Goal: Information Seeking & Learning: Learn about a topic

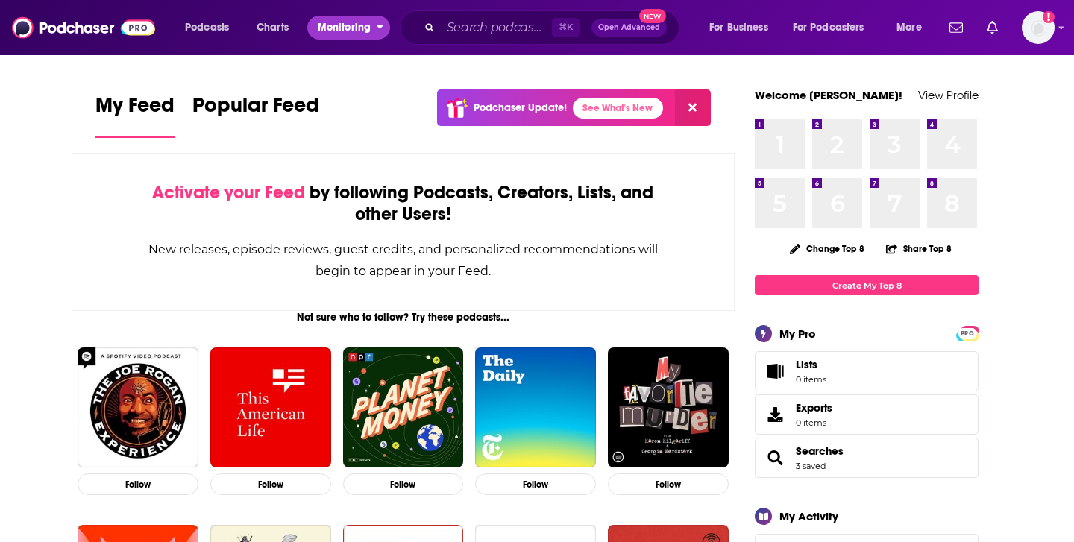
click at [355, 25] on span "Monitoring" at bounding box center [344, 27] width 53 height 21
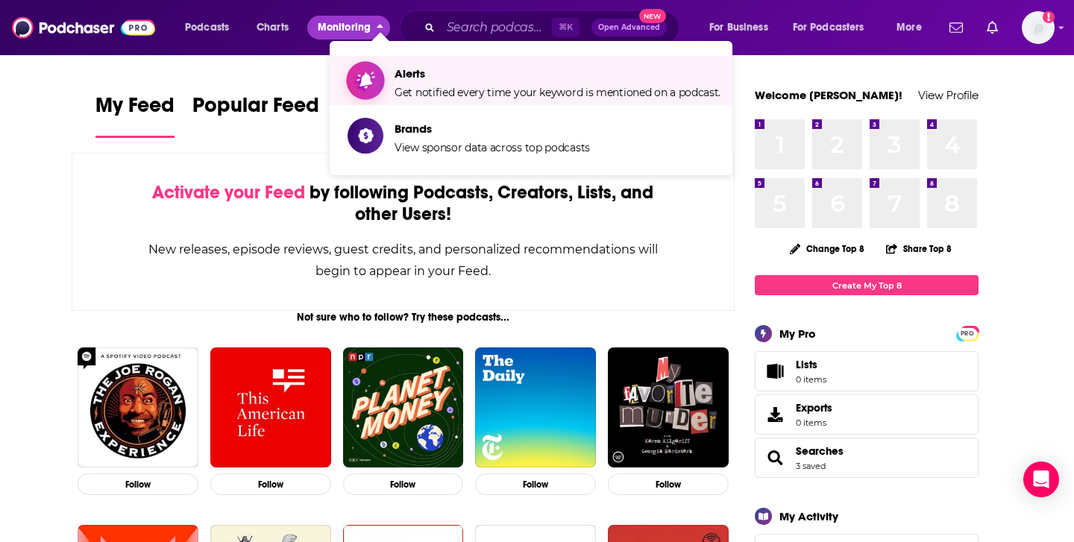
click at [447, 86] on span "Get notified every time your keyword is mentioned on a podcast." at bounding box center [558, 92] width 326 height 13
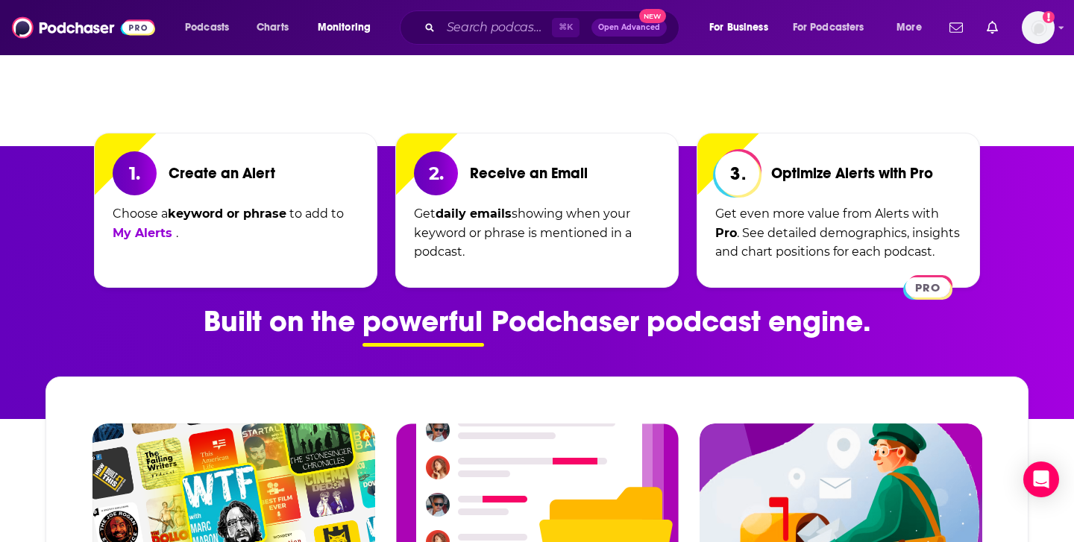
scroll to position [579, 0]
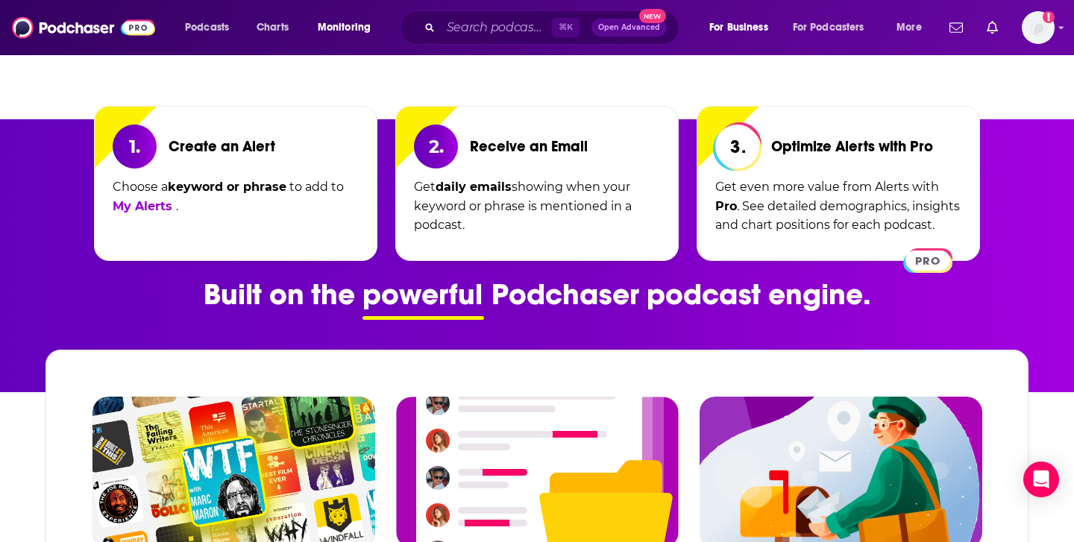
drag, startPoint x: 516, startPoint y: 186, endPoint x: 584, endPoint y: 250, distance: 93.4
click at [584, 250] on div "2. Receive an Email Get daily emails showing when your keyword or phrase is men…" at bounding box center [537, 183] width 284 height 155
copy p "showing when your keyword or phrase is mentioned in a podcast."
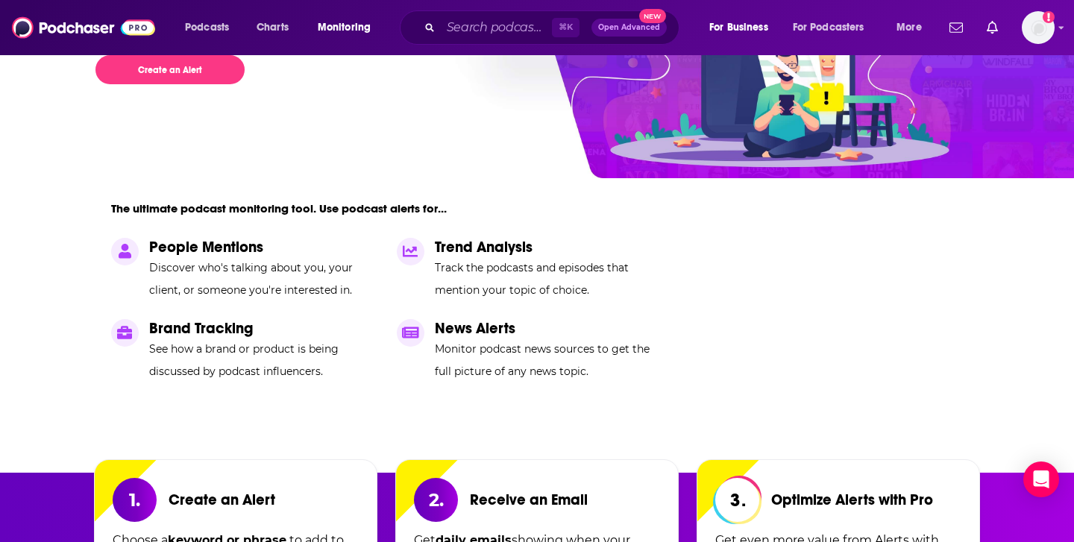
scroll to position [245, 0]
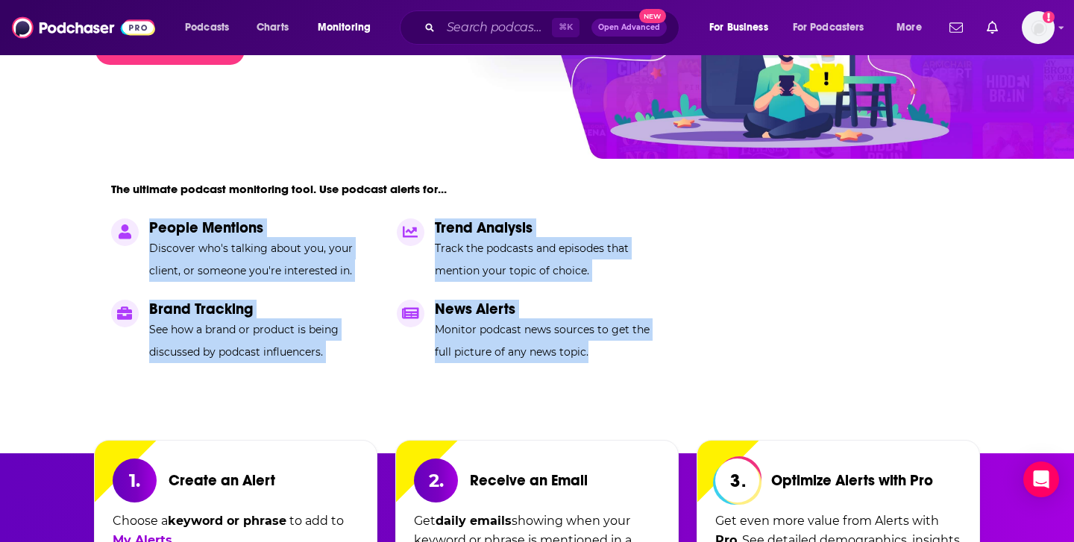
drag, startPoint x: 94, startPoint y: 213, endPoint x: 484, endPoint y: 370, distance: 420.8
click at [484, 370] on div "Podcast Alerts Receive an email alert every time your search phrase is mentione…" at bounding box center [537, 131] width 955 height 645
copy div "People Mentions Discover who's talking about you, your client, or someone you'r…"
